Goal: Information Seeking & Learning: Learn about a topic

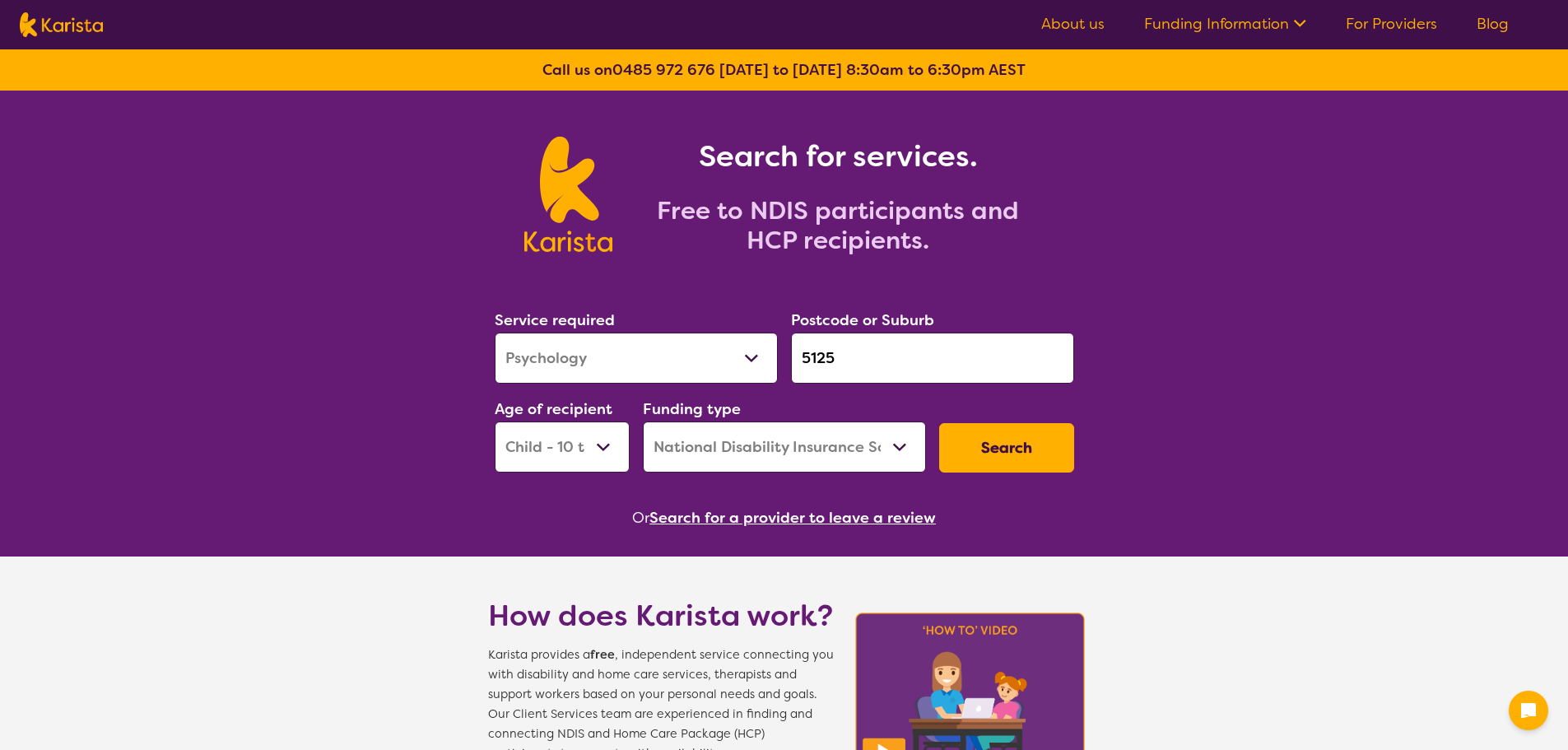
select select "Psychology"
select select "CH"
select select "NDIS"
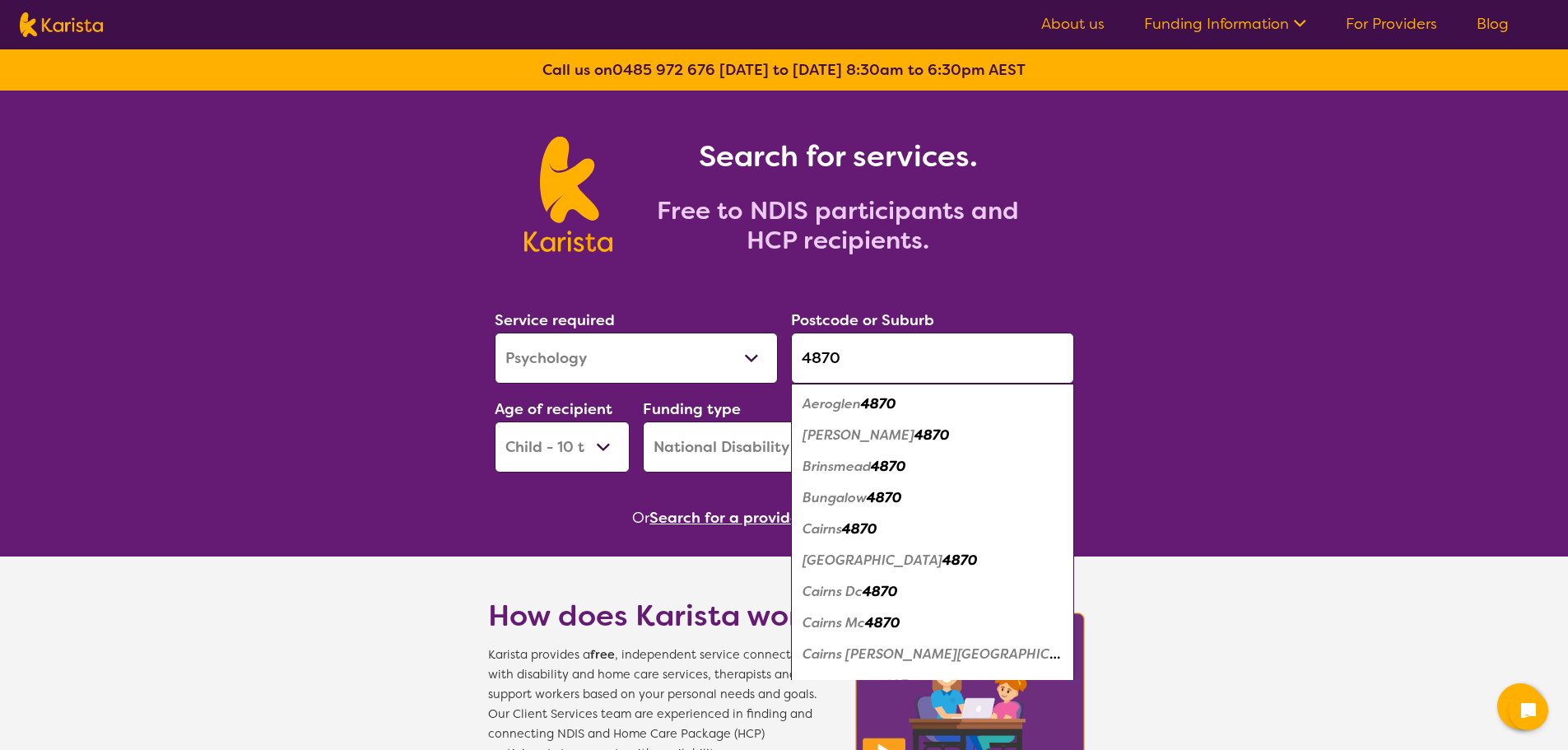
type input "4870"
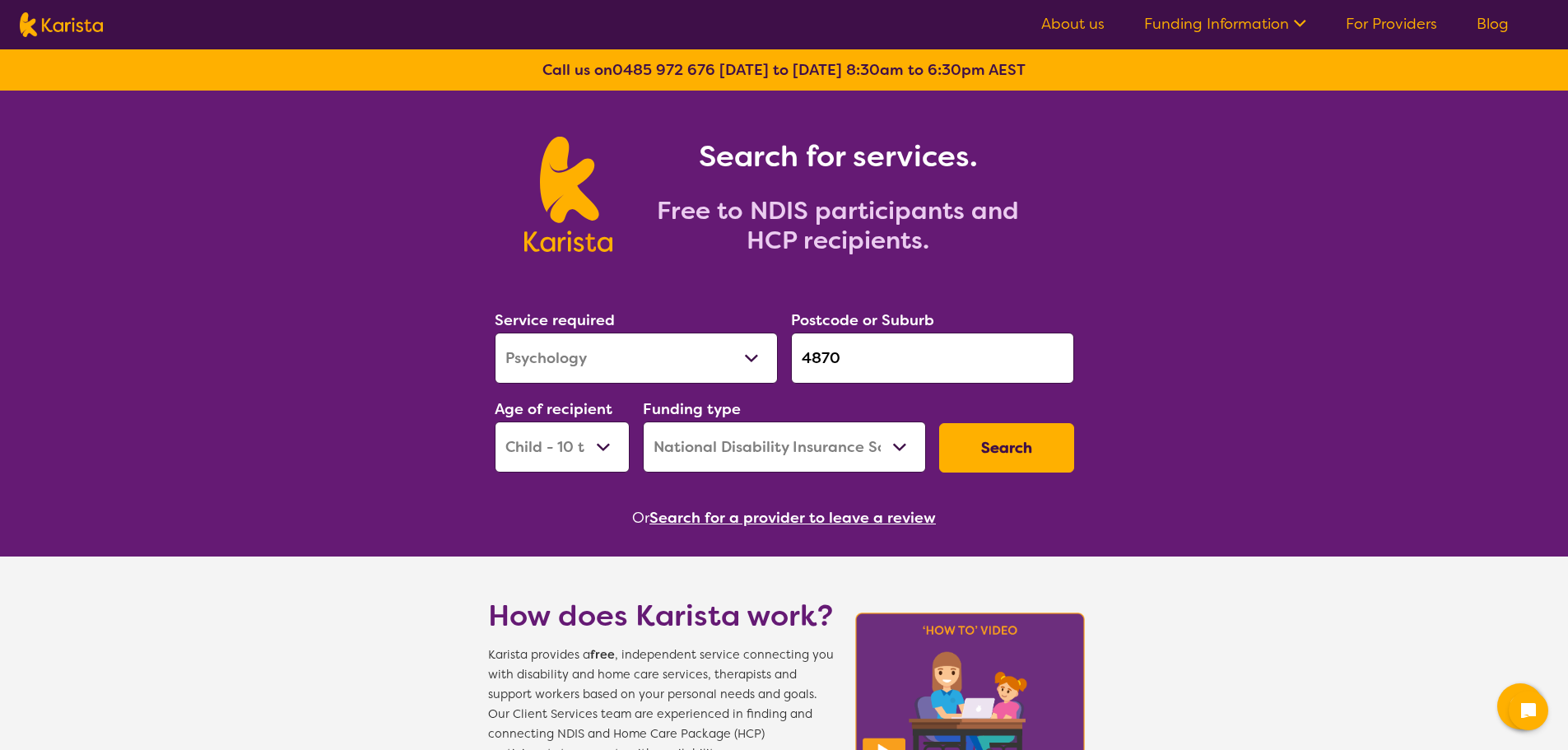
click at [676, 366] on select "Allied Health Assistant Assessment ([MEDICAL_DATA] or [MEDICAL_DATA]) Behaviour…" at bounding box center [636, 358] width 283 height 51
select select "[MEDICAL_DATA]"
click at [495, 332] on select "Allied Health Assistant Assessment ([MEDICAL_DATA] or [MEDICAL_DATA]) Behaviour…" at bounding box center [636, 358] width 283 height 51
click at [1025, 445] on button "Search" at bounding box center [1007, 447] width 135 height 49
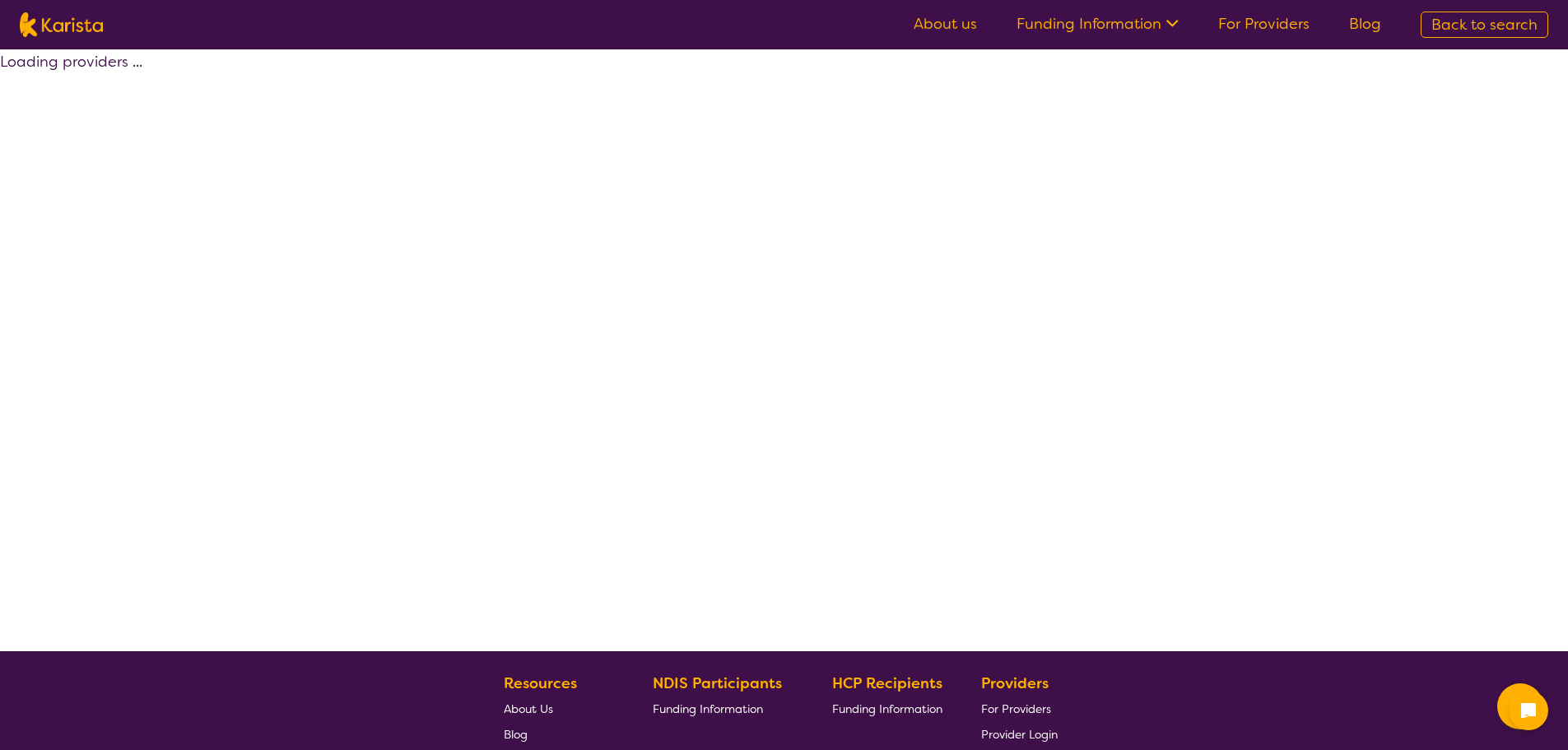
select select "by_score"
